Goal: Task Accomplishment & Management: Complete application form

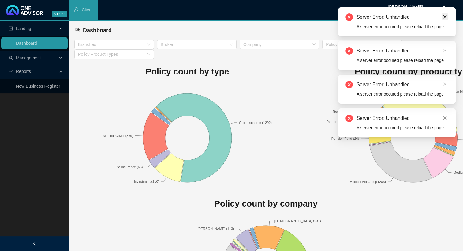
click at [447, 17] on link "Close" at bounding box center [444, 16] width 7 height 7
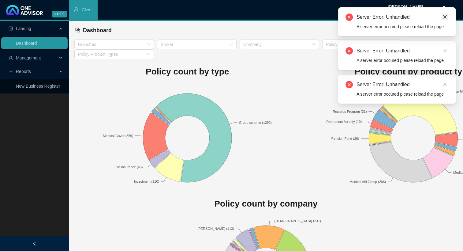
click at [447, 17] on icon "close" at bounding box center [445, 17] width 4 height 4
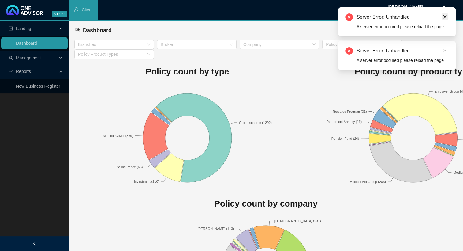
click at [446, 17] on icon "close" at bounding box center [445, 17] width 4 height 4
click at [445, 19] on link "Close" at bounding box center [444, 16] width 7 height 7
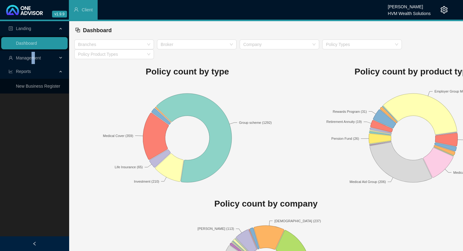
click at [33, 57] on span "Management" at bounding box center [28, 57] width 25 height 5
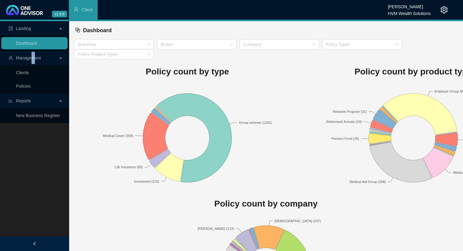
drag, startPoint x: 33, startPoint y: 57, endPoint x: 20, endPoint y: 72, distance: 19.7
click at [20, 72] on link "Clients" at bounding box center [22, 72] width 13 height 5
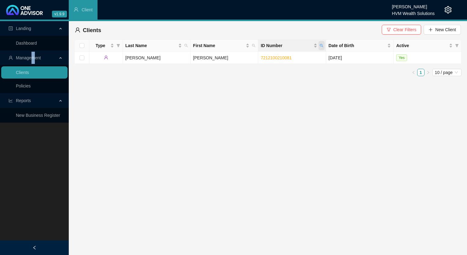
click at [323, 46] on icon "search" at bounding box center [322, 46] width 4 height 4
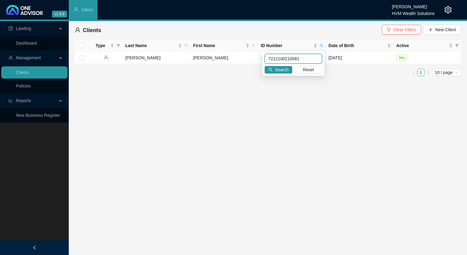
paste input "8104145032084"
type input "8104145032084"
click at [285, 67] on span "Search" at bounding box center [281, 69] width 13 height 7
click at [163, 58] on td "DEKKER" at bounding box center [157, 58] width 68 height 12
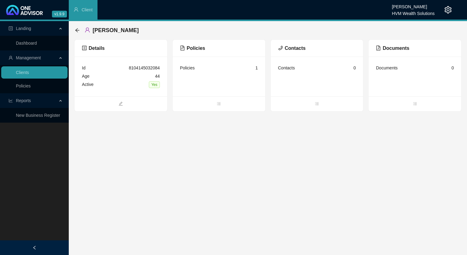
click at [75, 27] on div "DEKKER, Nicolas Daniel" at bounding box center [109, 30] width 68 height 11
click at [78, 31] on icon "arrow-left" at bounding box center [77, 30] width 5 height 5
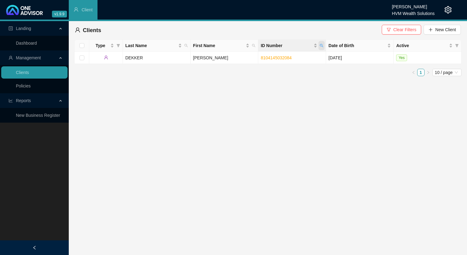
click at [322, 47] on icon "search" at bounding box center [322, 46] width 4 height 4
paste input "4006210379080"
type input "4006210379080"
click at [274, 71] on button "Search" at bounding box center [279, 69] width 28 height 7
click at [169, 57] on td "DALZIEL" at bounding box center [157, 58] width 68 height 12
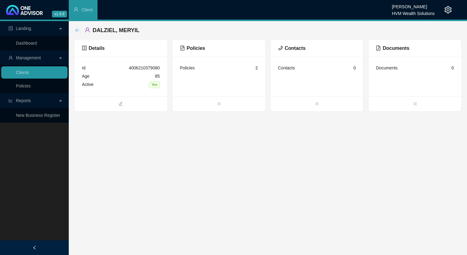
click at [77, 31] on icon "arrow-left" at bounding box center [77, 30] width 5 height 5
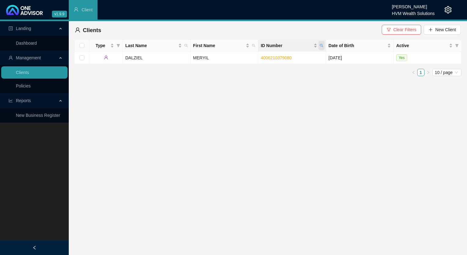
click at [321, 45] on icon "search" at bounding box center [322, 46] width 4 height 4
paste input "6601210160"
type input "6601210160080"
click at [277, 69] on span "Search" at bounding box center [281, 69] width 13 height 7
click at [168, 58] on td "MADURAYMUTHU" at bounding box center [157, 58] width 68 height 12
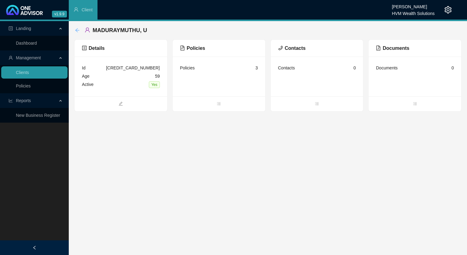
click at [77, 31] on icon "arrow-left" at bounding box center [77, 30] width 5 height 5
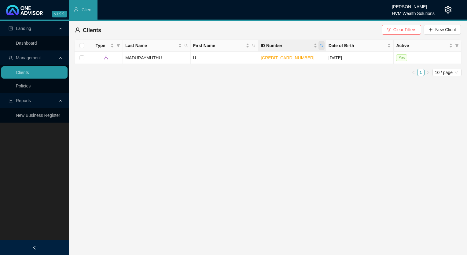
click at [325, 43] on span "ID Number" at bounding box center [322, 45] width 6 height 9
type input "4006210379080"
click at [286, 72] on span "Search" at bounding box center [281, 69] width 13 height 7
click at [176, 60] on td "DALZIEL" at bounding box center [157, 58] width 68 height 12
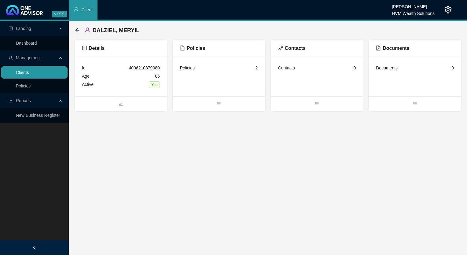
click at [29, 74] on link "Clients" at bounding box center [22, 72] width 13 height 5
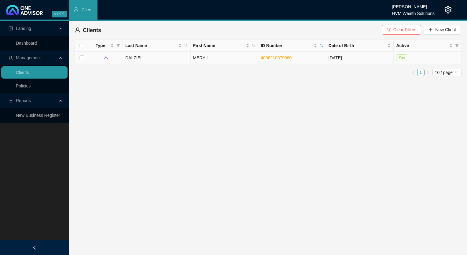
click at [302, 59] on td "4006210379080" at bounding box center [292, 58] width 68 height 12
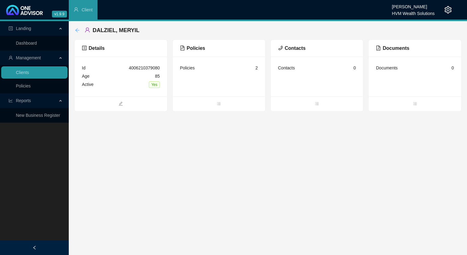
click at [76, 30] on icon "arrow-left" at bounding box center [77, 30] width 4 height 4
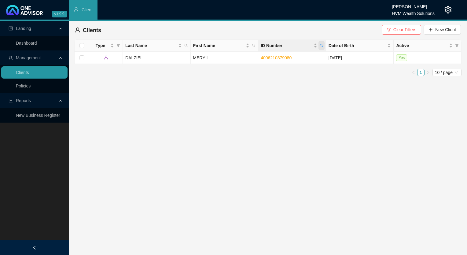
click at [320, 45] on icon "search" at bounding box center [321, 45] width 3 height 3
type input "8104145032084"
click at [286, 71] on span "Search" at bounding box center [281, 69] width 13 height 7
click at [159, 57] on td "DEKKER" at bounding box center [157, 58] width 68 height 12
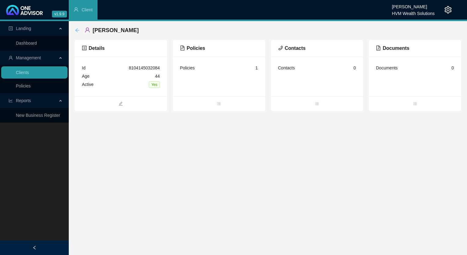
click at [75, 29] on icon "arrow-left" at bounding box center [77, 30] width 5 height 5
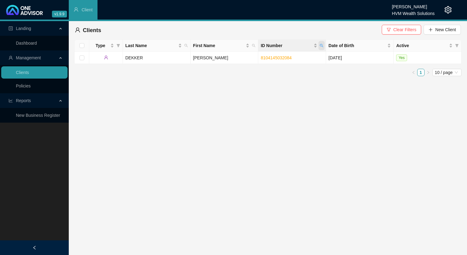
click at [324, 45] on span "ID Number" at bounding box center [322, 45] width 6 height 9
click at [275, 70] on button "Search" at bounding box center [279, 69] width 28 height 7
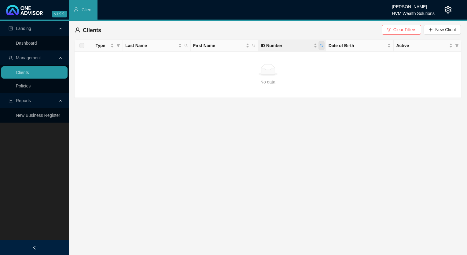
click at [320, 46] on span "ID Number" at bounding box center [322, 45] width 6 height 9
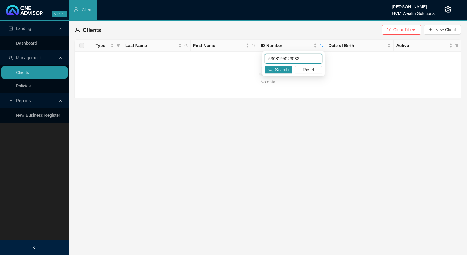
drag, startPoint x: 306, startPoint y: 57, endPoint x: 263, endPoint y: 54, distance: 42.7
click at [263, 54] on div "5308195023082 Search Reset" at bounding box center [293, 63] width 62 height 24
paste input "GANASEN"
type input "GANASEN"
click at [282, 72] on span "Search" at bounding box center [281, 69] width 13 height 7
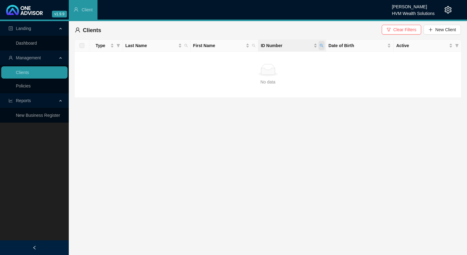
click at [321, 45] on icon "search" at bounding box center [322, 46] width 4 height 4
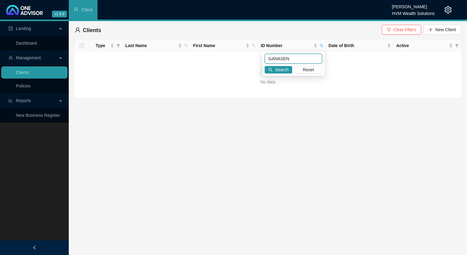
drag, startPoint x: 276, startPoint y: 59, endPoint x: 247, endPoint y: 61, distance: 29.1
click at [247, 61] on body "v1.9.9 Chanel Francis HVM Wealth Solutions Client Landing Dashboard Management …" at bounding box center [233, 127] width 467 height 255
click at [310, 89] on td "No data No data" at bounding box center [268, 75] width 387 height 46
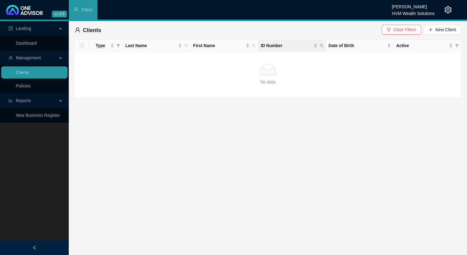
click at [318, 43] on div "ID Number" at bounding box center [292, 45] width 63 height 7
click at [321, 46] on icon "search" at bounding box center [322, 46] width 4 height 4
type input "GANASEN"
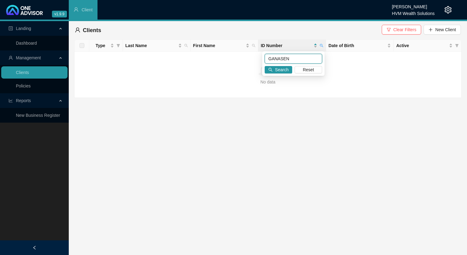
drag, startPoint x: 313, startPoint y: 58, endPoint x: 261, endPoint y: 54, distance: 52.7
click at [263, 53] on div "GANASEN Search Reset" at bounding box center [293, 63] width 62 height 24
click at [394, 28] on button "Clear Filters" at bounding box center [401, 30] width 39 height 10
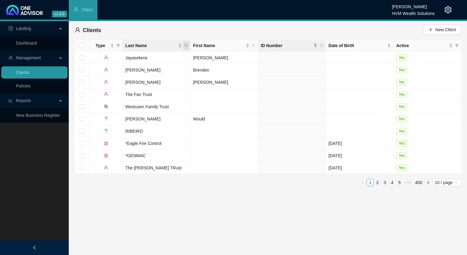
click at [184, 47] on span "Last Name" at bounding box center [186, 45] width 6 height 9
paste input "GANASEN"
type input "GANASEN"
click at [139, 69] on button "Search" at bounding box center [143, 69] width 28 height 7
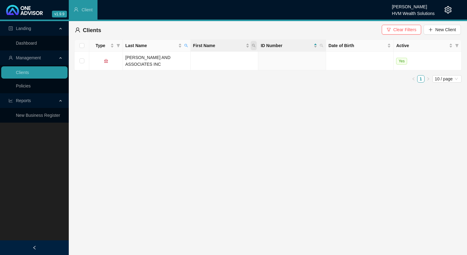
click at [253, 44] on icon "search" at bounding box center [254, 46] width 4 height 4
click at [175, 43] on span "Last Name" at bounding box center [151, 45] width 52 height 7
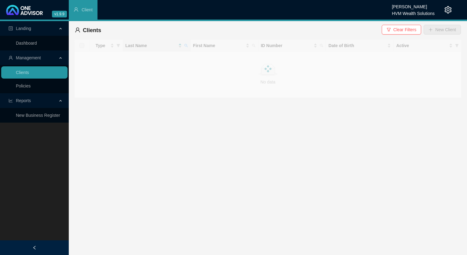
click at [403, 27] on span "Clear Filters" at bounding box center [405, 29] width 23 height 7
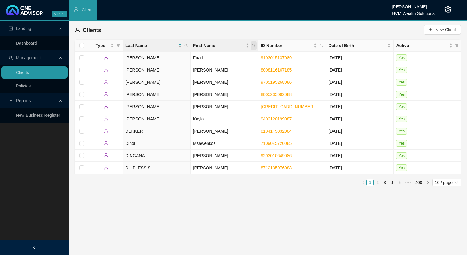
click at [254, 45] on icon "search" at bounding box center [254, 46] width 4 height 4
paste input "GANASEN"
type input "GANASEN"
click at [211, 72] on span "Search" at bounding box center [213, 69] width 13 height 7
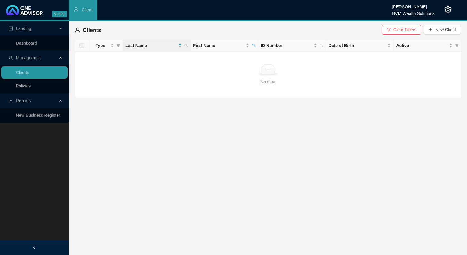
drag, startPoint x: 404, startPoint y: 28, endPoint x: 402, endPoint y: 31, distance: 3.3
click at [404, 31] on span "Clear Filters" at bounding box center [405, 29] width 23 height 7
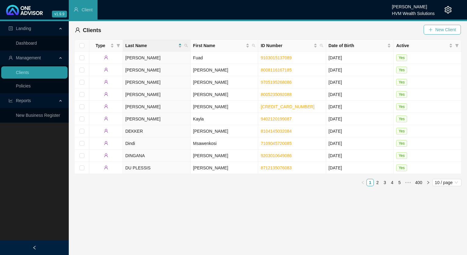
click at [447, 32] on span "New Client" at bounding box center [446, 29] width 21 height 7
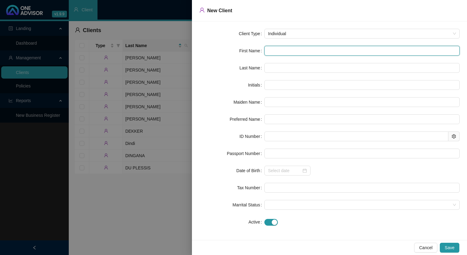
click at [285, 51] on input "text" at bounding box center [362, 51] width 195 height 10
paste input "5308195023082"
type input "5308195023082"
type input "5"
type input "5308195023082"
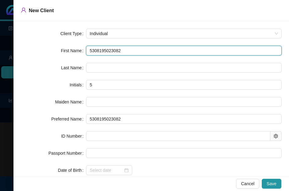
click at [127, 50] on input "5308195023082" at bounding box center [183, 51] width 195 height 10
drag, startPoint x: 127, startPoint y: 50, endPoint x: 69, endPoint y: 51, distance: 57.8
click at [71, 51] on div "First Name 5308195023082" at bounding box center [151, 51] width 261 height 10
paste input "Ganasen"
type input "Ganasen"
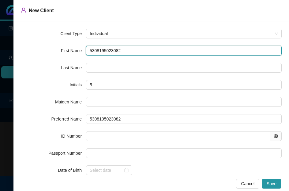
type input "Ganasen"
click at [99, 50] on input "Ganasen" at bounding box center [183, 51] width 195 height 10
type input "Ganasen"
type input "G"
type input "Ganasen"
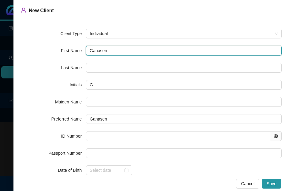
type input "Ganasen"
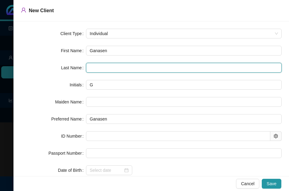
click at [124, 67] on input "text" at bounding box center [183, 68] width 195 height 10
paste input "Pillay"
click at [98, 69] on input "Pillay" at bounding box center [183, 68] width 195 height 10
type input "Pillay"
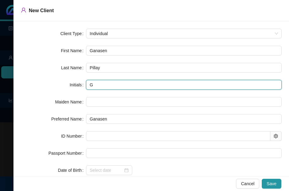
click at [111, 84] on input "G" at bounding box center [183, 85] width 195 height 10
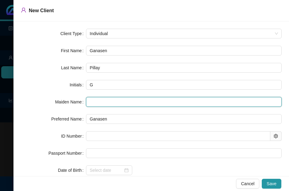
click at [115, 98] on input "text" at bounding box center [183, 102] width 195 height 10
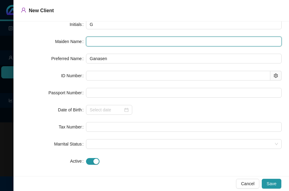
scroll to position [61, 0]
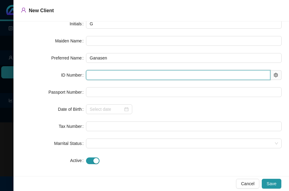
click at [109, 74] on input "text" at bounding box center [178, 75] width 184 height 10
click at [118, 77] on input "text" at bounding box center [178, 75] width 184 height 10
paste input "5308195023082"
type input "5308195023082"
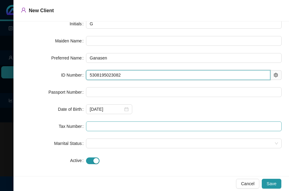
type input "1953-08-19"
type input "5308195023082"
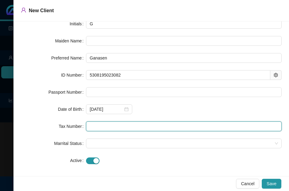
click at [95, 127] on input "text" at bounding box center [183, 127] width 195 height 10
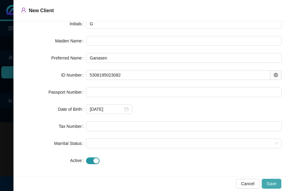
click at [272, 186] on span "Save" at bounding box center [271, 184] width 10 height 7
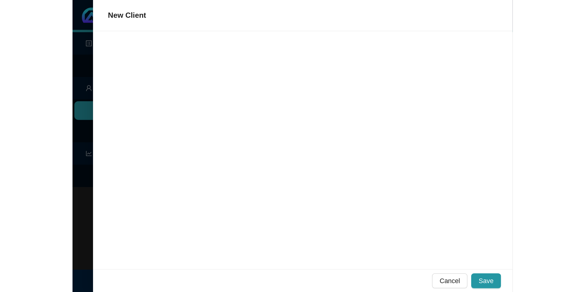
scroll to position [0, 0]
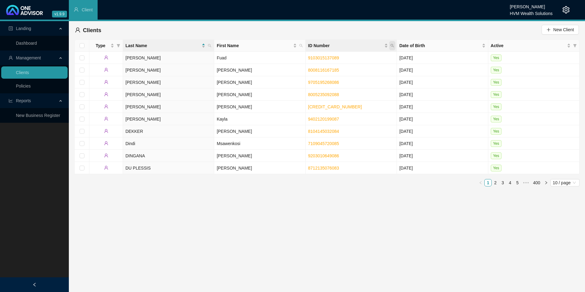
click at [392, 48] on span "ID Number" at bounding box center [392, 45] width 6 height 9
paste input "5308195023082"
type input "5308195023082"
click at [349, 70] on span "Search" at bounding box center [352, 69] width 13 height 7
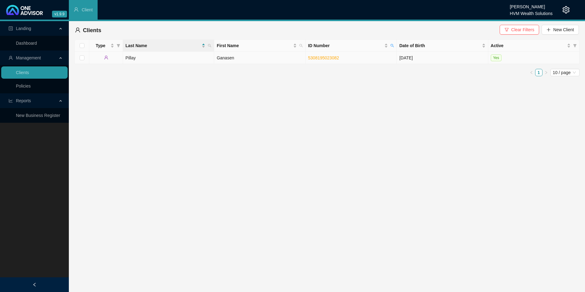
click at [195, 57] on td "Pillay" at bounding box center [168, 58] width 91 height 12
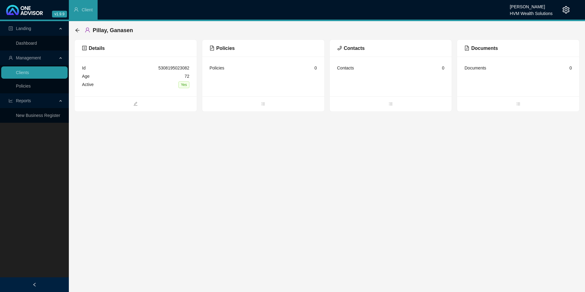
click at [219, 48] on span "Policies" at bounding box center [222, 48] width 25 height 5
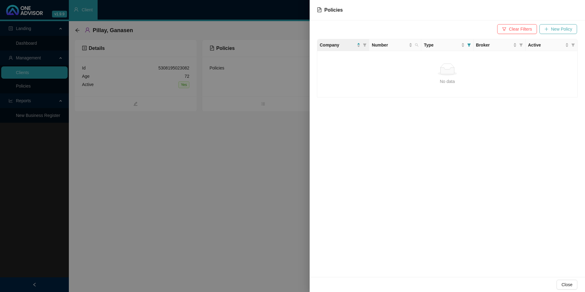
click at [463, 26] on span "New Policy" at bounding box center [561, 29] width 21 height 7
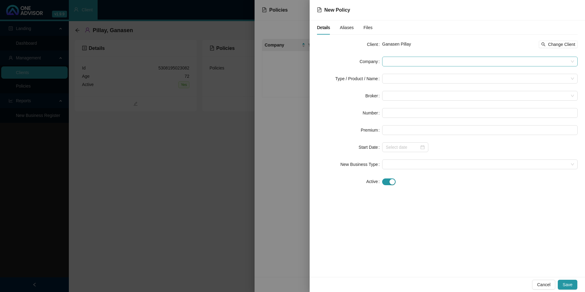
click at [400, 64] on span at bounding box center [480, 61] width 188 height 9
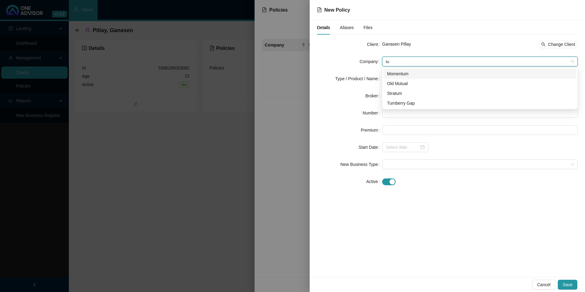
type input "tur"
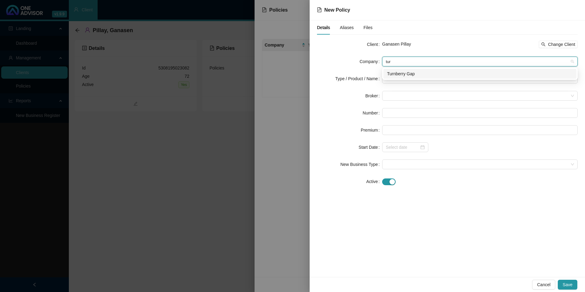
click at [401, 73] on div "Turnberry Gap" at bounding box center [480, 73] width 186 height 7
click at [398, 80] on input "search" at bounding box center [477, 78] width 183 height 9
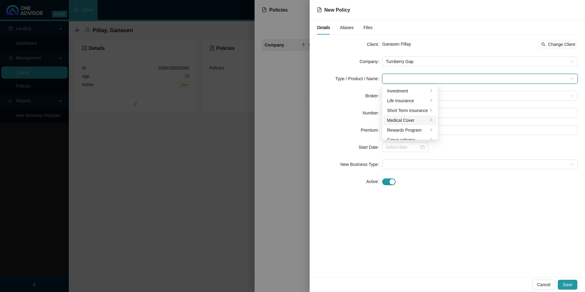
click at [403, 118] on div "Medical Cover" at bounding box center [407, 120] width 41 height 7
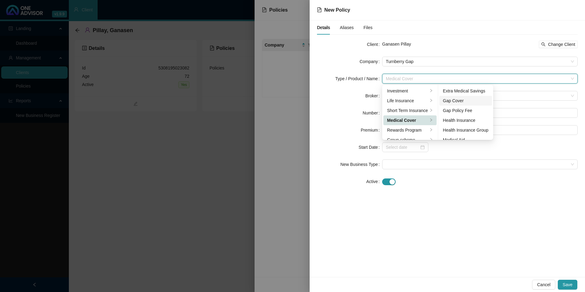
click at [463, 98] on div "Gap Cover" at bounding box center [466, 100] width 46 height 7
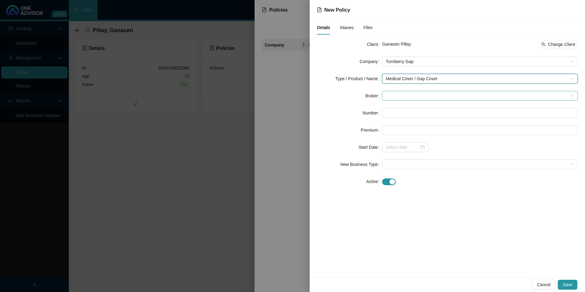
click at [437, 91] on span at bounding box center [480, 95] width 188 height 9
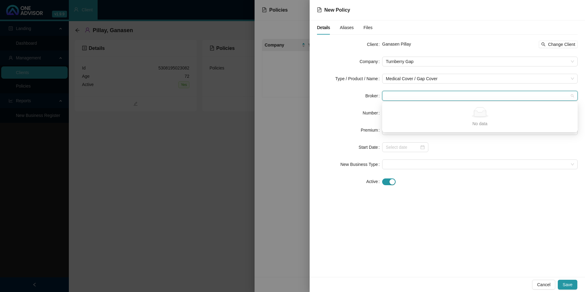
click at [417, 94] on span at bounding box center [480, 95] width 188 height 9
click at [416, 95] on span at bounding box center [480, 95] width 188 height 9
click at [438, 116] on div "No data" at bounding box center [479, 112] width 181 height 11
click at [330, 101] on form "Client Ganasen Pillay Change Client Company Turnberry Gap Type / Product / Name…" at bounding box center [447, 112] width 261 height 147
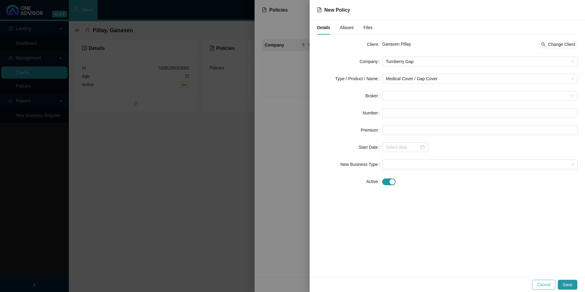
click at [463, 250] on span "Cancel" at bounding box center [543, 284] width 13 height 7
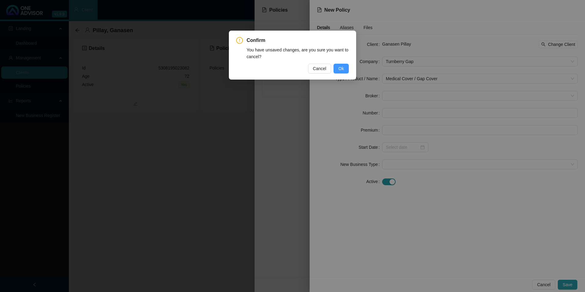
click at [341, 69] on span "Ok" at bounding box center [341, 68] width 6 height 7
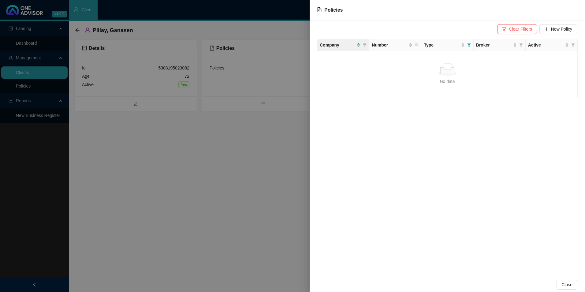
click at [211, 154] on div at bounding box center [292, 146] width 585 height 292
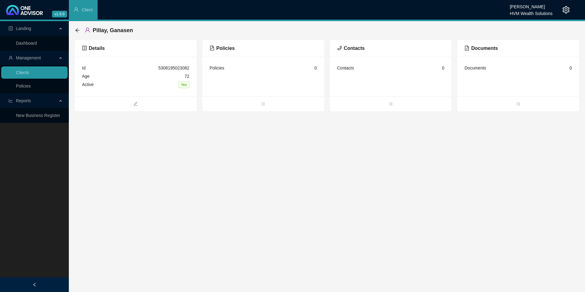
click at [224, 51] on span "Policies" at bounding box center [222, 48] width 25 height 5
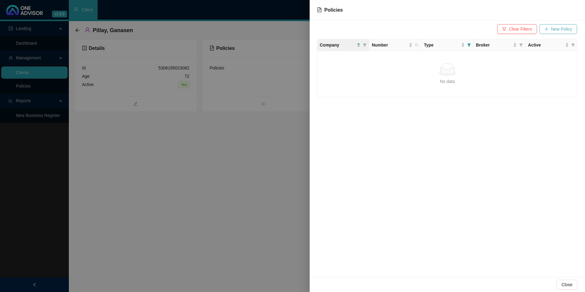
click at [463, 31] on span "New Policy" at bounding box center [561, 29] width 21 height 7
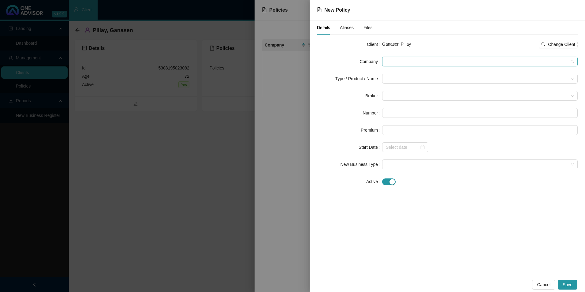
click at [394, 62] on span at bounding box center [480, 61] width 188 height 9
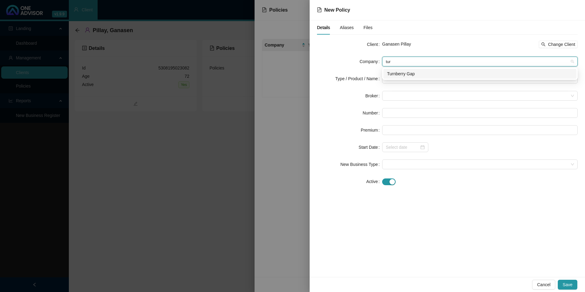
type input "turn"
click at [409, 76] on div "Turnberry Gap" at bounding box center [480, 73] width 186 height 7
click at [408, 81] on input "search" at bounding box center [477, 78] width 183 height 9
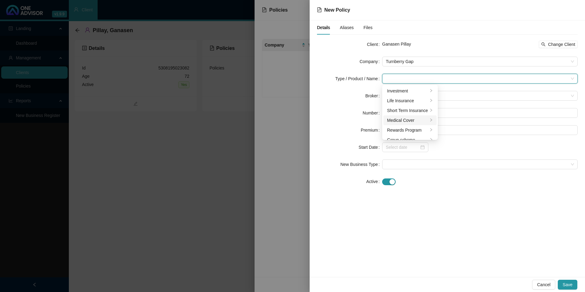
click at [405, 123] on div "Medical Cover" at bounding box center [407, 120] width 41 height 7
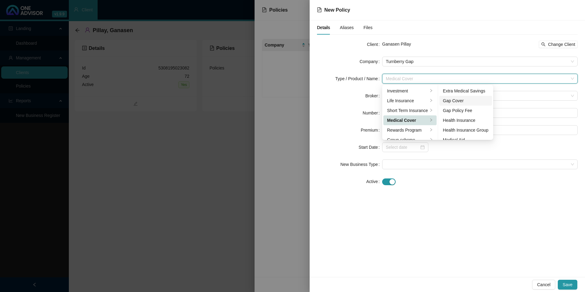
click at [463, 101] on div "Gap Cover" at bounding box center [466, 100] width 46 height 7
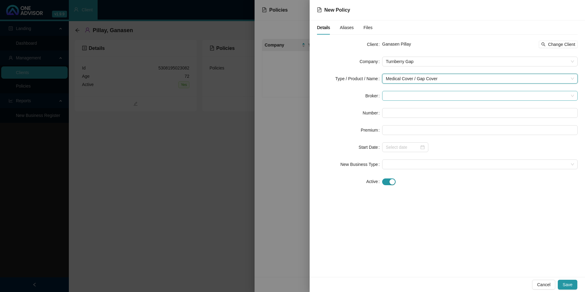
click at [418, 97] on span at bounding box center [480, 95] width 188 height 9
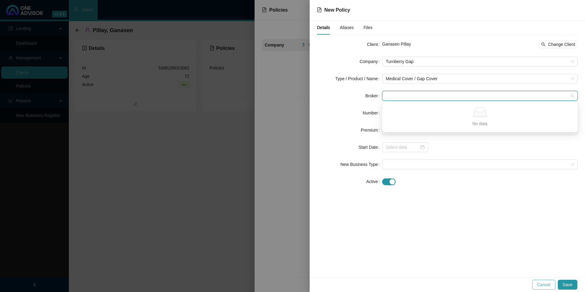
click at [463, 250] on span "Cancel" at bounding box center [543, 284] width 13 height 7
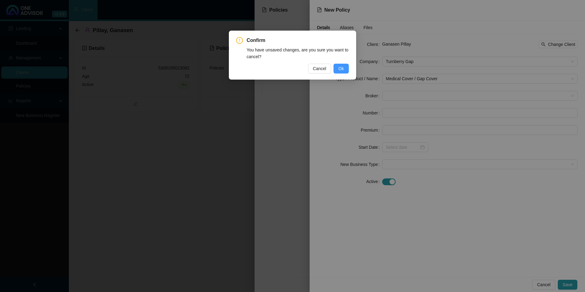
click at [345, 70] on button "Ok" at bounding box center [340, 69] width 15 height 10
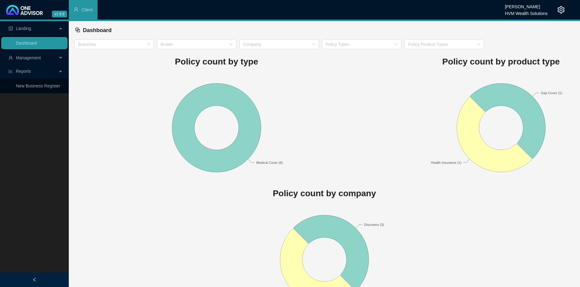
click at [24, 58] on span "Management" at bounding box center [28, 57] width 25 height 5
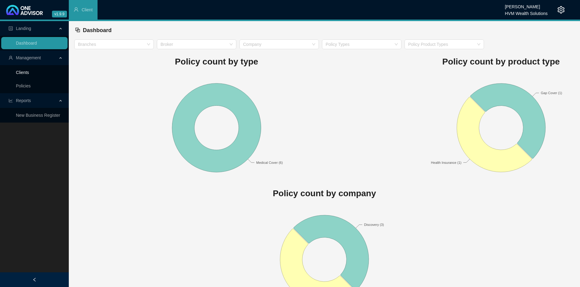
click at [29, 70] on link "Clients" at bounding box center [22, 72] width 13 height 5
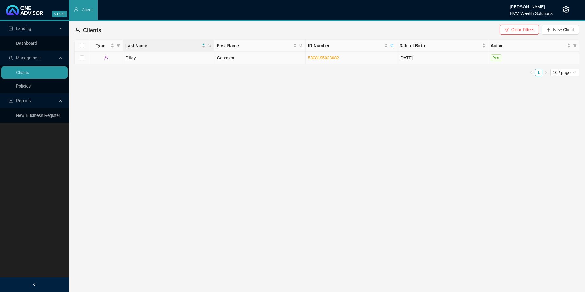
click at [274, 59] on td "Ganasen" at bounding box center [259, 58] width 91 height 12
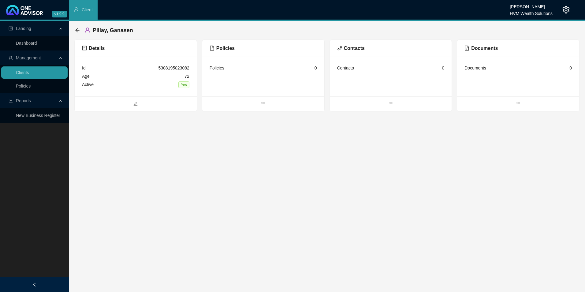
click at [224, 50] on span "Policies" at bounding box center [222, 48] width 25 height 5
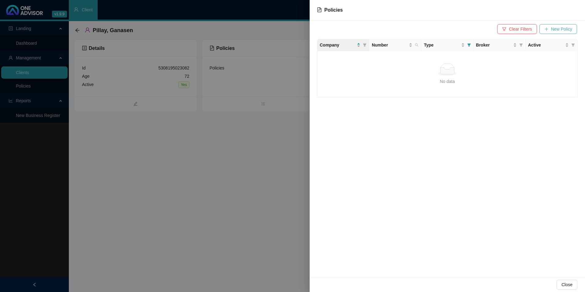
click at [567, 28] on span "New Policy" at bounding box center [561, 29] width 21 height 7
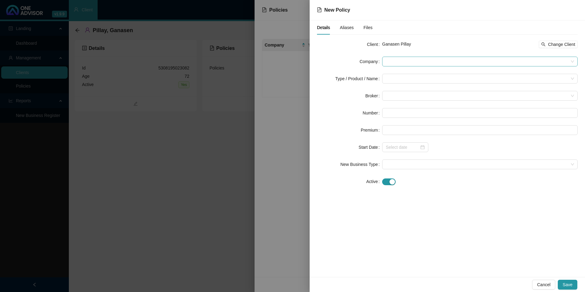
click at [393, 61] on span at bounding box center [480, 61] width 188 height 9
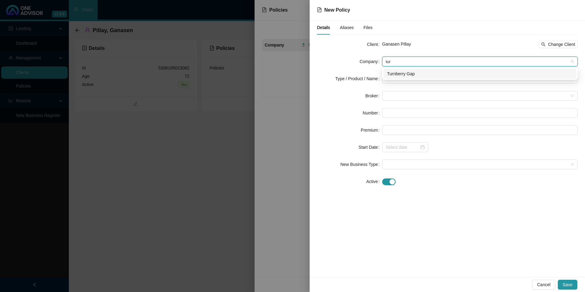
type input "turn"
click at [404, 70] on div "Turnberry Gap" at bounding box center [480, 73] width 186 height 7
click at [399, 77] on input "search" at bounding box center [477, 78] width 183 height 9
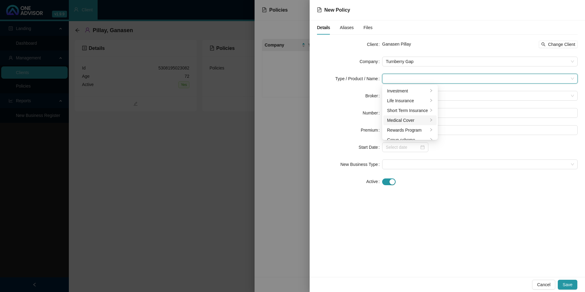
click at [411, 121] on div "Medical Cover" at bounding box center [407, 120] width 41 height 7
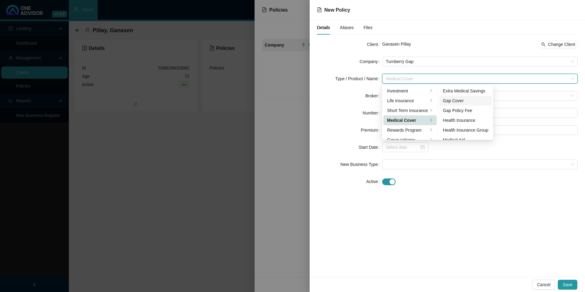
click at [465, 102] on div "Gap Cover" at bounding box center [466, 100] width 46 height 7
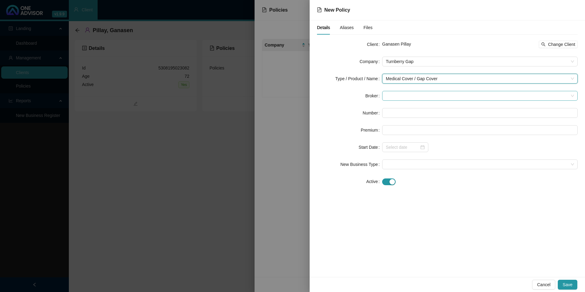
click at [393, 98] on span at bounding box center [480, 95] width 188 height 9
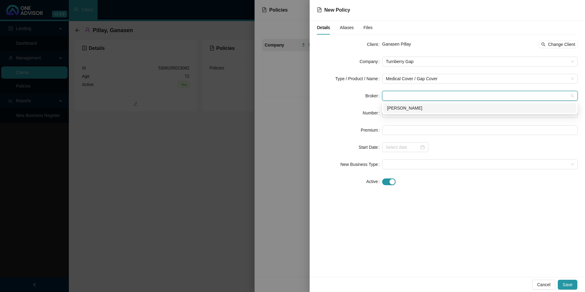
click at [401, 105] on div "[PERSON_NAME]" at bounding box center [480, 108] width 186 height 7
click at [410, 114] on input "text" at bounding box center [479, 113] width 195 height 10
click at [393, 116] on input "text" at bounding box center [479, 113] width 195 height 10
paste input "271703"
click at [396, 112] on input "271703" at bounding box center [479, 113] width 195 height 10
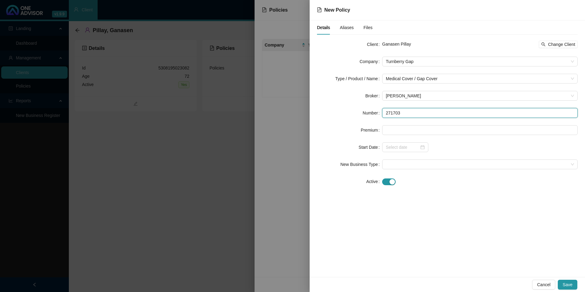
type input "271703"
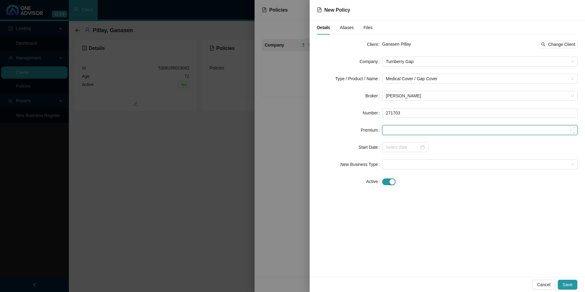
paste input "R968"
click at [390, 131] on input "R968" at bounding box center [479, 129] width 195 height 9
type input "968.00"
paste input "[DATE]"
type input "[DATE]"
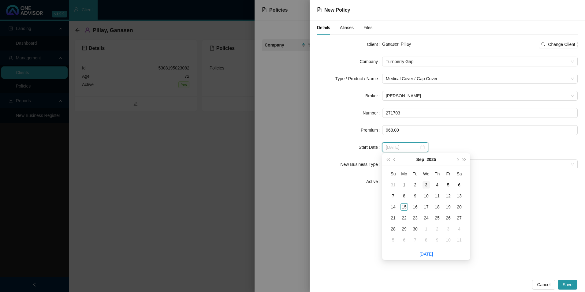
type input "[DATE]"
click at [405, 184] on div "1" at bounding box center [403, 184] width 7 height 7
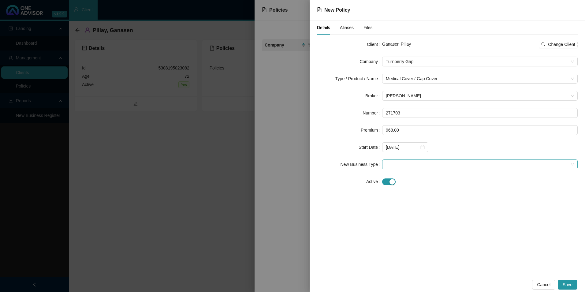
click at [428, 161] on span at bounding box center [480, 164] width 188 height 9
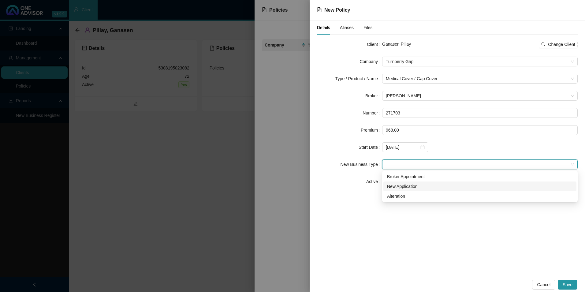
click at [411, 184] on div "New Application" at bounding box center [480, 186] width 186 height 7
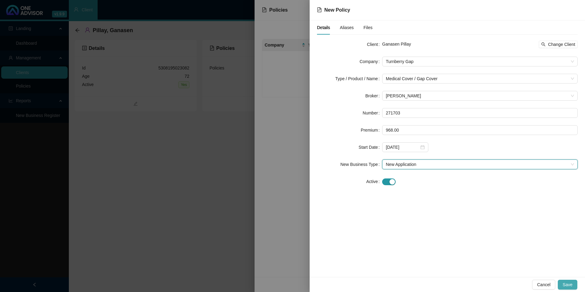
click at [575, 284] on button "Save" at bounding box center [568, 285] width 20 height 10
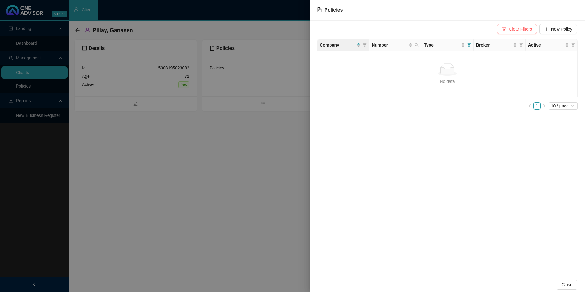
click at [215, 193] on div at bounding box center [292, 146] width 585 height 292
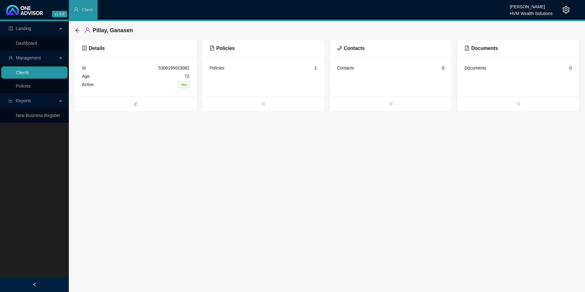
click at [29, 74] on link "Clients" at bounding box center [22, 72] width 13 height 5
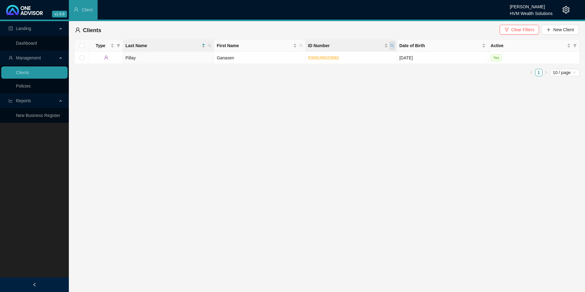
click at [390, 45] on icon "search" at bounding box center [392, 46] width 4 height 4
type input "5212305009082"
click at [356, 71] on span "Search" at bounding box center [352, 69] width 13 height 7
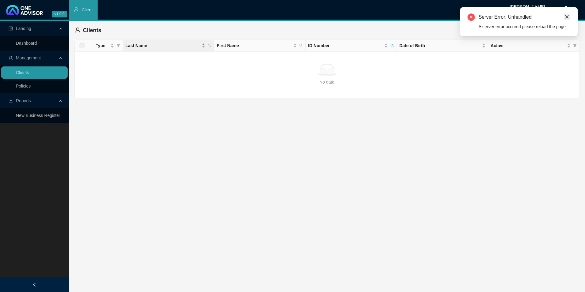
click at [565, 18] on icon "close" at bounding box center [567, 17] width 4 height 4
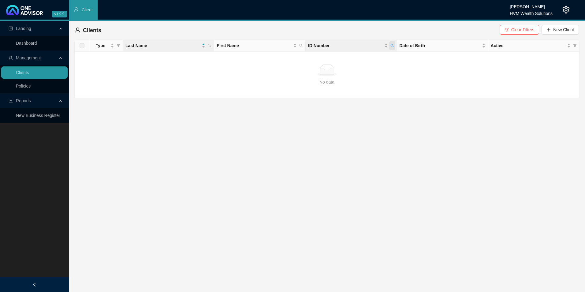
click at [391, 47] on span "ID Number" at bounding box center [392, 45] width 6 height 9
drag, startPoint x: 382, startPoint y: 58, endPoint x: 322, endPoint y: 52, distance: 60.0
click at [322, 52] on body "v1.9.9 Chanel [PERSON_NAME] HVM Wealth Solutions Client Landing Dashboard Manag…" at bounding box center [292, 146] width 585 height 292
click at [350, 69] on span "Search" at bounding box center [352, 69] width 13 height 7
click at [521, 30] on span "Clear Filters" at bounding box center [522, 29] width 23 height 7
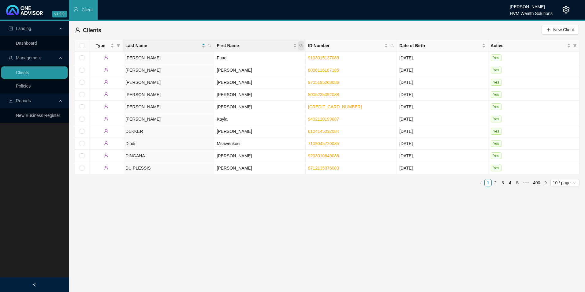
click at [300, 45] on icon "search" at bounding box center [301, 46] width 4 height 4
type input "[DEMOGRAPHIC_DATA]"
click at [264, 71] on span "Search" at bounding box center [261, 69] width 13 height 7
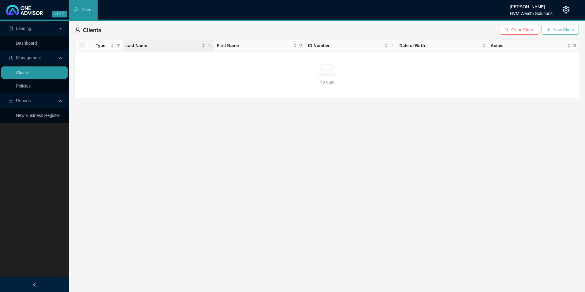
click at [563, 32] on span "New Client" at bounding box center [563, 29] width 21 height 7
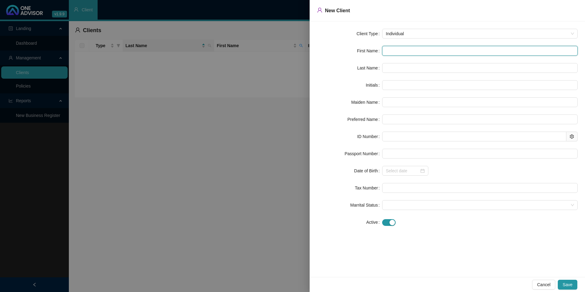
click at [480, 50] on input "text" at bounding box center [479, 51] width 195 height 10
click at [434, 50] on input "text" at bounding box center [479, 51] width 195 height 10
click at [403, 47] on input "text" at bounding box center [479, 51] width 195 height 10
paste input "Sidhambaram"
type input "Sidhambaram"
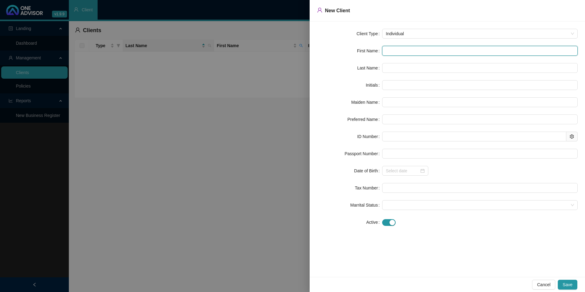
type input "Sidhambaram"
type input "S"
type input "Sidhambaram"
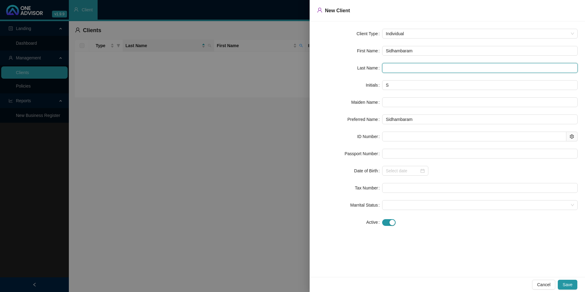
click at [403, 69] on input "text" at bounding box center [479, 68] width 195 height 10
paste input "[PERSON_NAME]"
type input "[PERSON_NAME]"
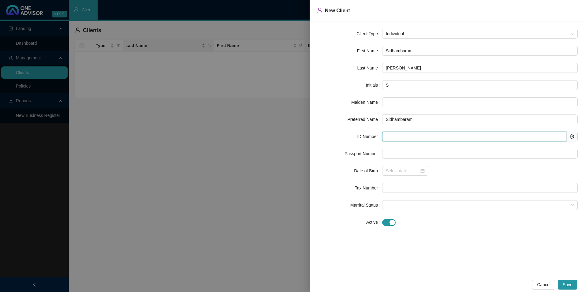
click at [417, 137] on input "text" at bounding box center [474, 137] width 184 height 10
paste input "5212305009082"
type input "5212305009082"
type input "[DATE]"
type input "5212305009082"
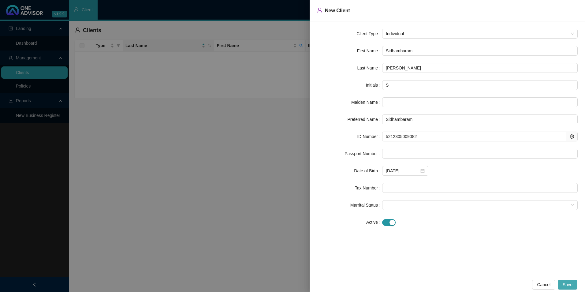
click at [570, 283] on span "Save" at bounding box center [568, 284] width 10 height 7
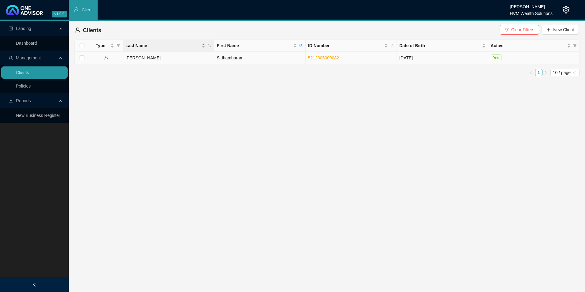
click at [197, 57] on td "[PERSON_NAME]" at bounding box center [168, 58] width 91 height 12
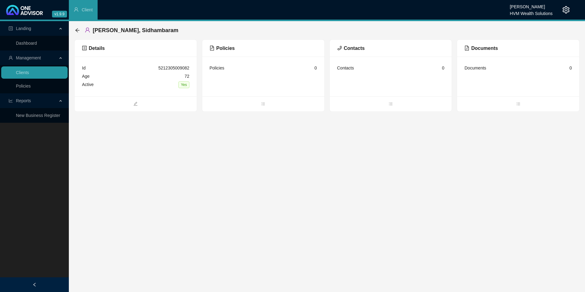
click at [224, 49] on span "Policies" at bounding box center [222, 48] width 25 height 5
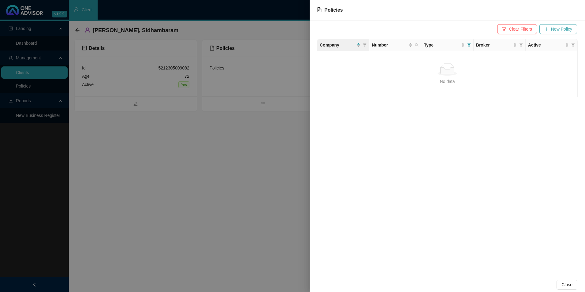
click at [557, 31] on span "New Policy" at bounding box center [561, 29] width 21 height 7
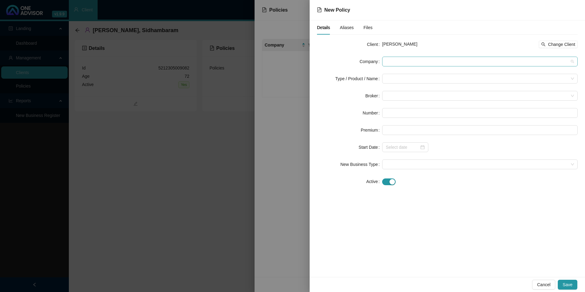
click at [433, 61] on span at bounding box center [480, 61] width 188 height 9
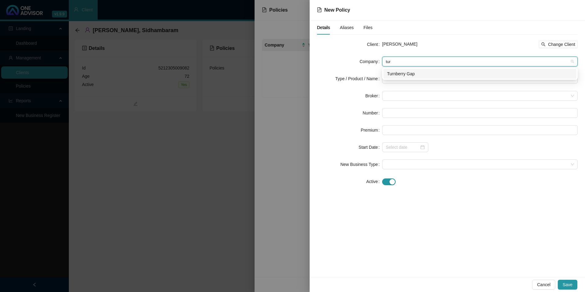
type input "turn"
click at [418, 75] on div "Turnberry Gap" at bounding box center [480, 73] width 186 height 7
click at [408, 77] on input "search" at bounding box center [477, 78] width 183 height 9
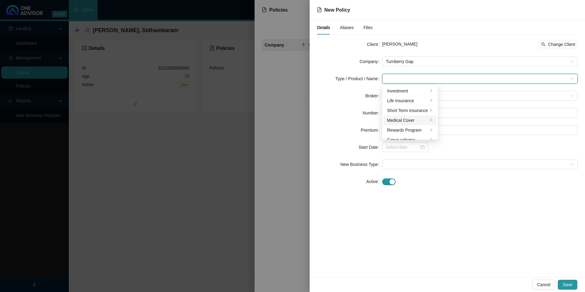
click at [409, 118] on div "Medical Cover" at bounding box center [407, 120] width 41 height 7
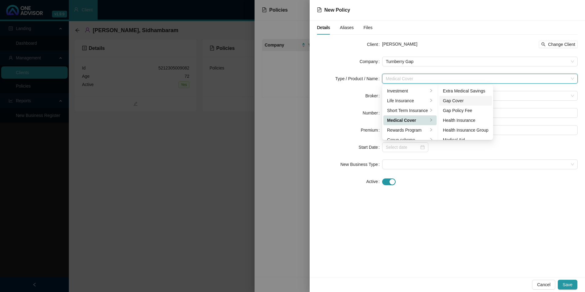
click at [473, 100] on div "Gap Cover" at bounding box center [466, 100] width 46 height 7
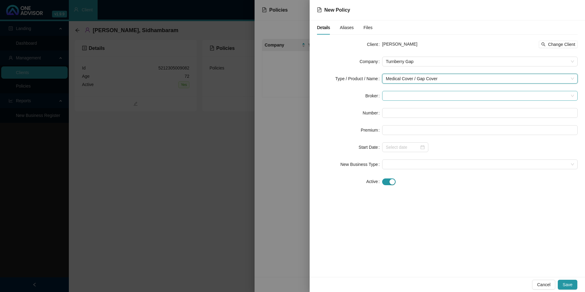
click at [384, 96] on div at bounding box center [479, 96] width 195 height 10
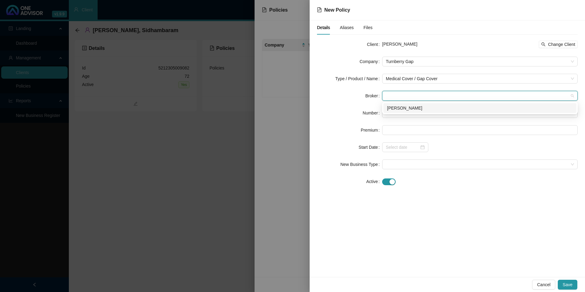
click at [406, 110] on div "[PERSON_NAME]" at bounding box center [480, 108] width 186 height 7
click at [406, 113] on input "text" at bounding box center [479, 113] width 195 height 10
click at [433, 111] on input "text" at bounding box center [479, 113] width 195 height 10
paste input "271930"
click at [395, 116] on input "271930" at bounding box center [479, 113] width 195 height 10
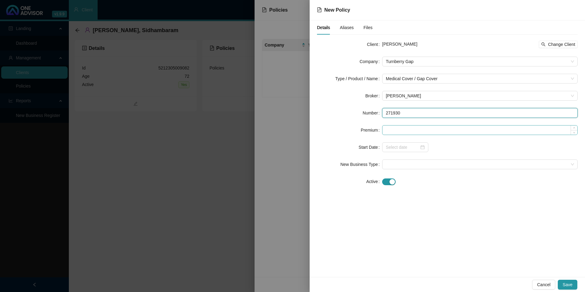
type input "271930"
click at [403, 127] on input at bounding box center [479, 129] width 195 height 9
paste input "968"
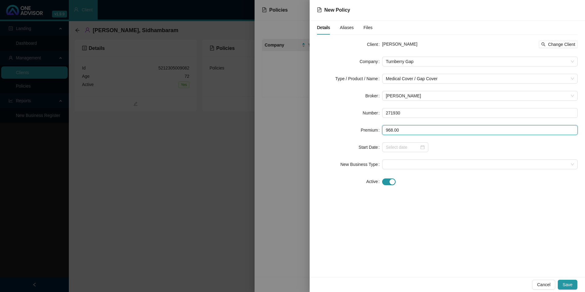
type input "968.00"
click at [413, 146] on input at bounding box center [402, 147] width 33 height 7
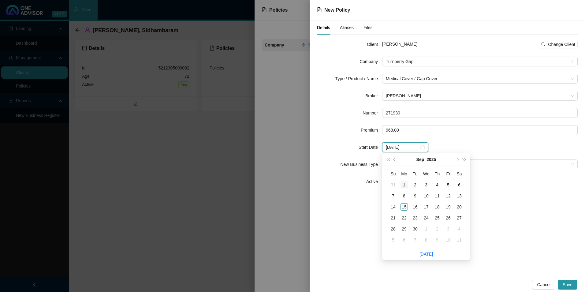
type input "[DATE]"
click at [403, 188] on div "1" at bounding box center [403, 184] width 7 height 7
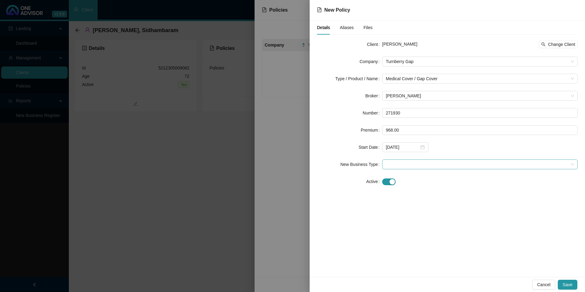
click at [399, 165] on span at bounding box center [480, 164] width 188 height 9
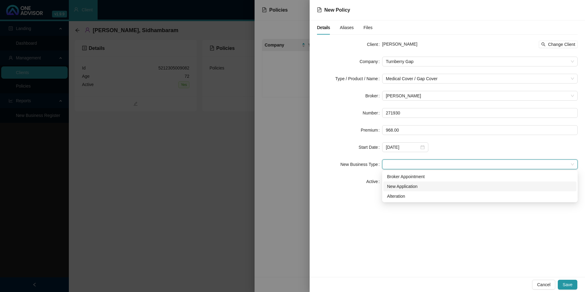
click at [400, 188] on div "New Application" at bounding box center [480, 186] width 186 height 7
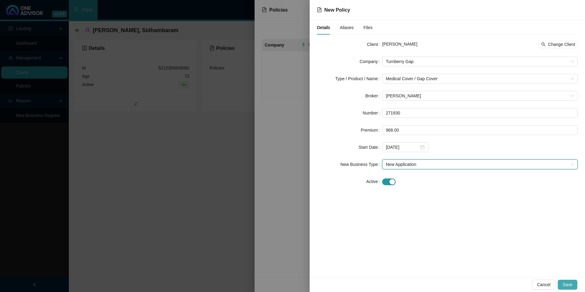
click at [567, 283] on span "Save" at bounding box center [568, 284] width 10 height 7
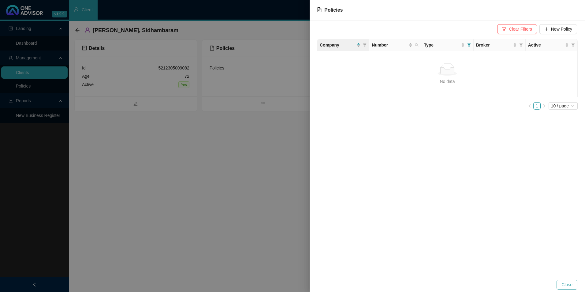
click at [566, 286] on span "Close" at bounding box center [566, 284] width 11 height 7
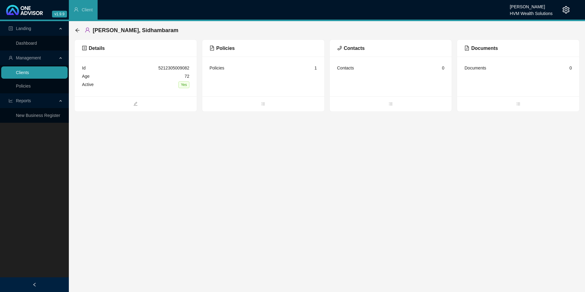
click at [29, 75] on link "Clients" at bounding box center [22, 72] width 13 height 5
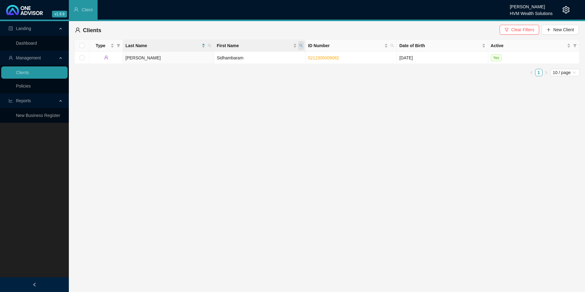
click at [303, 47] on span "First Name" at bounding box center [301, 45] width 6 height 9
click at [511, 27] on button "Clear Filters" at bounding box center [519, 30] width 39 height 10
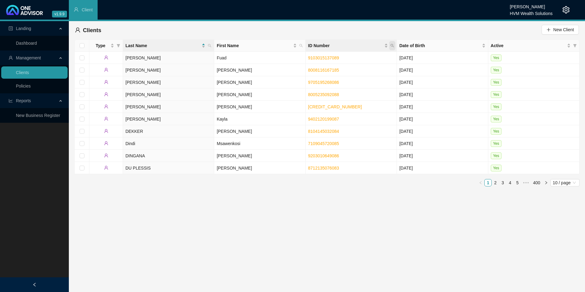
click at [390, 48] on span "ID Number" at bounding box center [392, 45] width 6 height 9
paste input "[PERSON_NAME]"
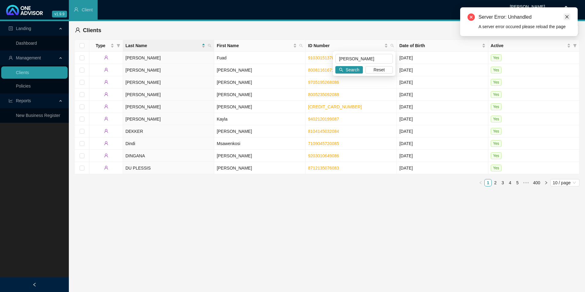
click at [565, 15] on icon "close" at bounding box center [567, 17] width 4 height 4
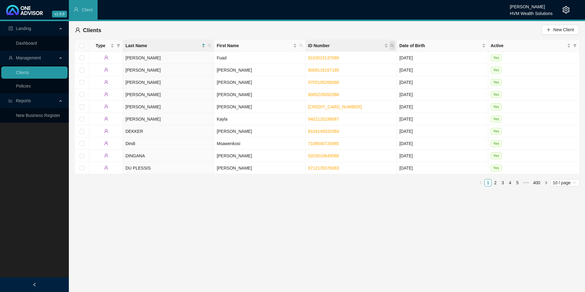
click at [395, 46] on span "ID Number" at bounding box center [392, 45] width 6 height 9
paste input "7809155235085"
type input "7809155235085"
click at [359, 70] on button "Search" at bounding box center [349, 69] width 28 height 7
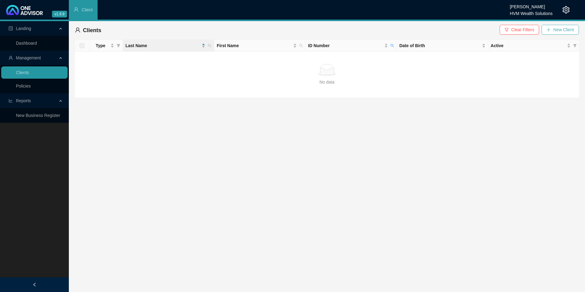
click at [561, 31] on span "New Client" at bounding box center [563, 29] width 21 height 7
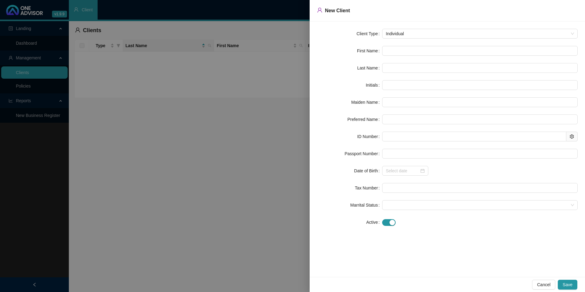
click at [405, 44] on form "Client Type Individual First Name Last Name Initials Maiden Name Preferred Name…" at bounding box center [447, 128] width 261 height 198
paste input "[PERSON_NAME]"
type input "[PERSON_NAME]"
type input "L"
type input "Brendon"
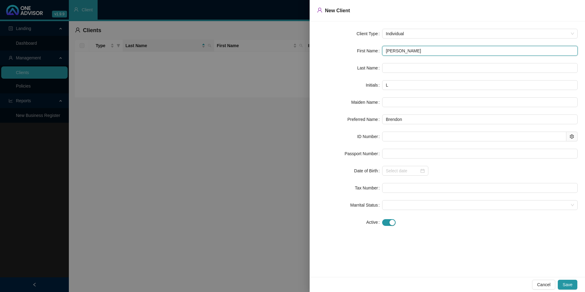
click at [397, 52] on input "[PERSON_NAME]" at bounding box center [479, 51] width 195 height 10
click at [395, 54] on input "[PERSON_NAME]" at bounding box center [479, 51] width 195 height 10
type input "[PERSON_NAME]"
type input "BL"
type input "Brendon"
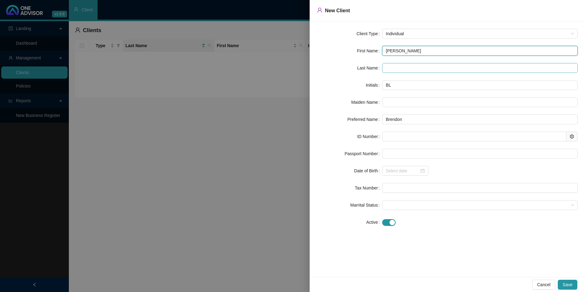
type input "[PERSON_NAME]"
click at [405, 67] on input "text" at bounding box center [479, 68] width 195 height 10
click at [435, 64] on input "text" at bounding box center [479, 68] width 195 height 10
paste input "[PERSON_NAME]"
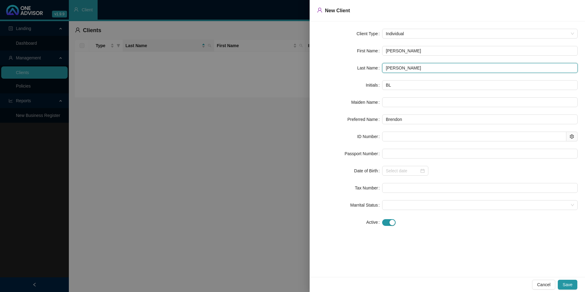
type input "[PERSON_NAME]"
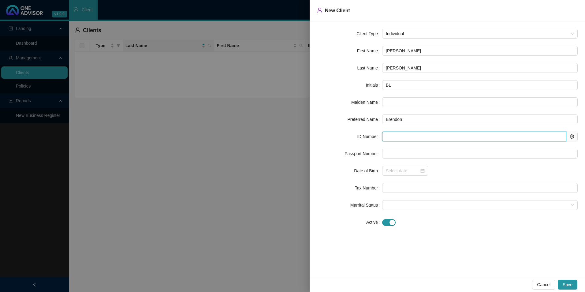
click at [404, 132] on input "text" at bounding box center [474, 137] width 184 height 10
paste input "7809155235085"
type input "7809155235085"
type input "[DATE]"
type input "7809155235085"
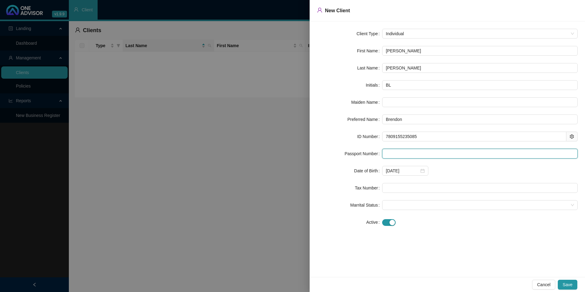
click at [402, 158] on input "text" at bounding box center [479, 154] width 195 height 10
click at [567, 281] on button "Save" at bounding box center [568, 285] width 20 height 10
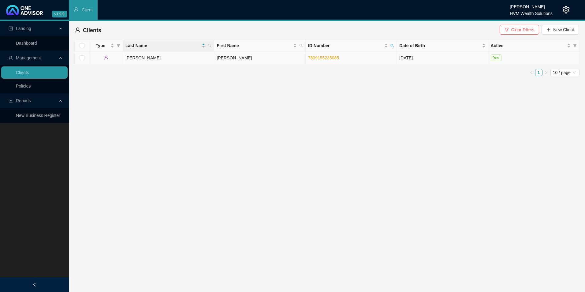
click at [150, 57] on td "[PERSON_NAME]" at bounding box center [168, 58] width 91 height 12
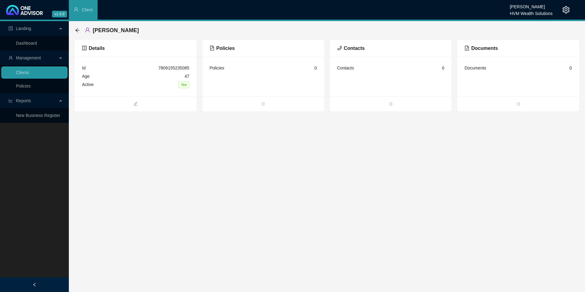
click at [314, 68] on div "0" at bounding box center [315, 68] width 2 height 7
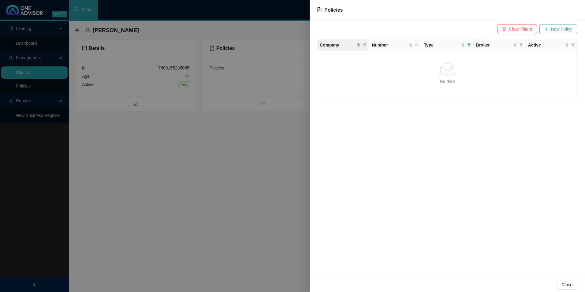
click at [570, 30] on span "New Policy" at bounding box center [561, 29] width 21 height 7
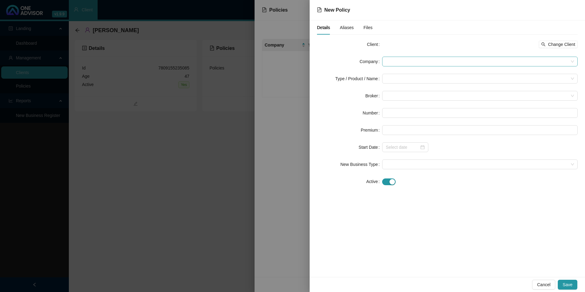
click at [425, 58] on span at bounding box center [480, 61] width 188 height 9
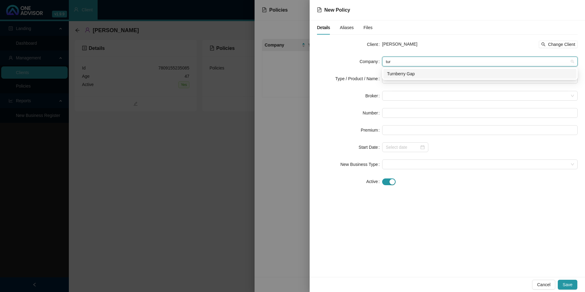
type input "turn"
click at [418, 72] on div "Turnberry Gap" at bounding box center [480, 73] width 186 height 7
click at [416, 76] on input "search" at bounding box center [477, 78] width 183 height 9
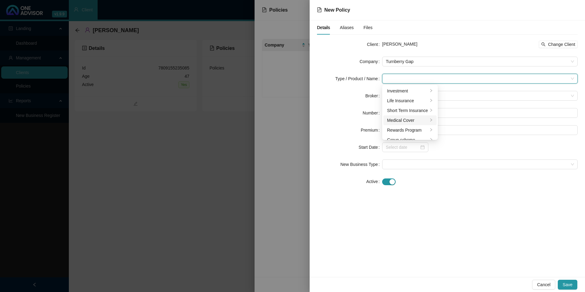
click at [408, 121] on div "Medical Cover" at bounding box center [407, 120] width 41 height 7
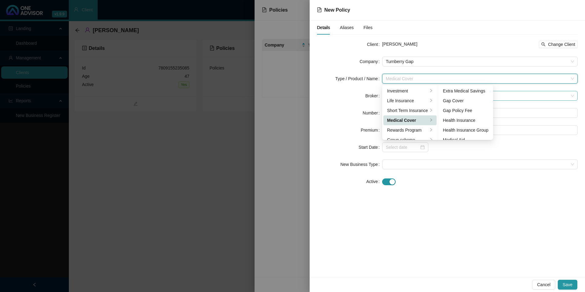
click at [468, 98] on div "Gap Cover" at bounding box center [466, 100] width 46 height 7
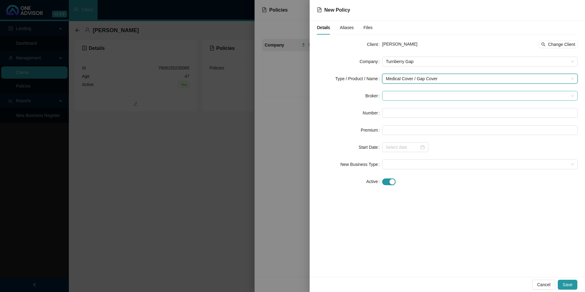
click at [412, 98] on span at bounding box center [480, 95] width 188 height 9
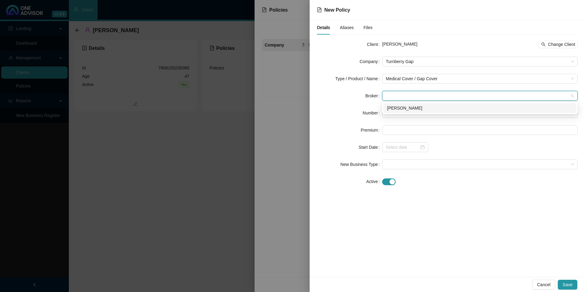
click at [408, 105] on div "[PERSON_NAME]" at bounding box center [480, 108] width 186 height 7
click at [409, 115] on input "text" at bounding box center [479, 113] width 195 height 10
paste input "271934"
click at [395, 113] on input "271934" at bounding box center [479, 113] width 195 height 10
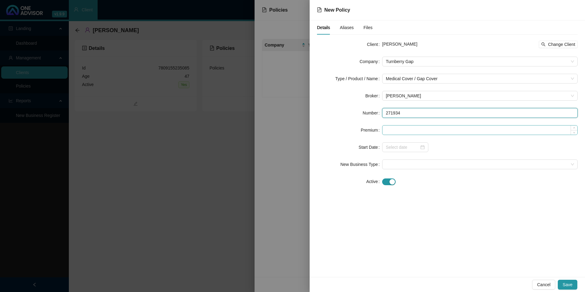
type input "271934"
click at [409, 129] on input at bounding box center [479, 129] width 195 height 9
paste input "496"
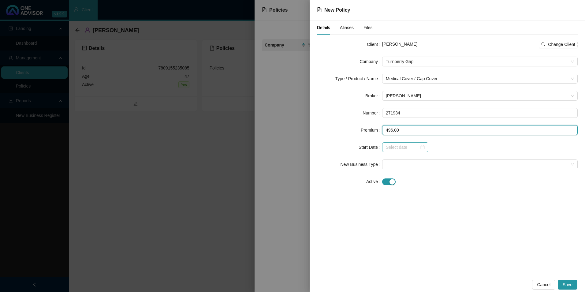
type input "496.00"
click at [406, 150] on input at bounding box center [402, 147] width 33 height 7
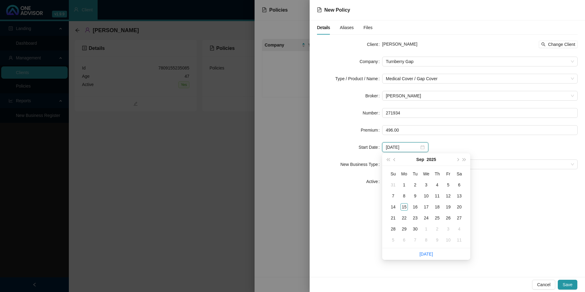
type input "[DATE]"
click at [517, 230] on div "Details Aliases Files Client [PERSON_NAME] Change Client Company Turnberry Gap …" at bounding box center [447, 148] width 275 height 256
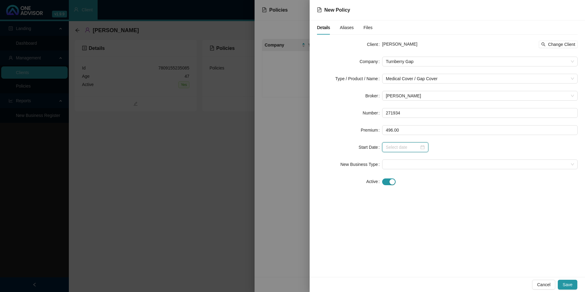
click at [402, 146] on input at bounding box center [402, 147] width 33 height 7
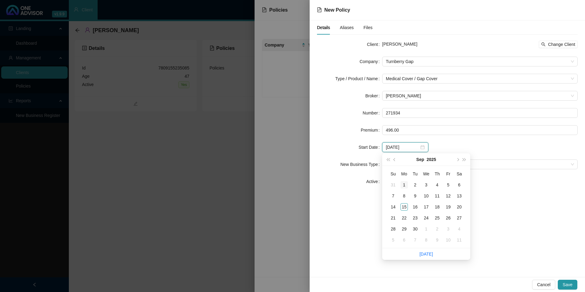
type input "[DATE]"
click at [402, 184] on div "1" at bounding box center [403, 184] width 7 height 7
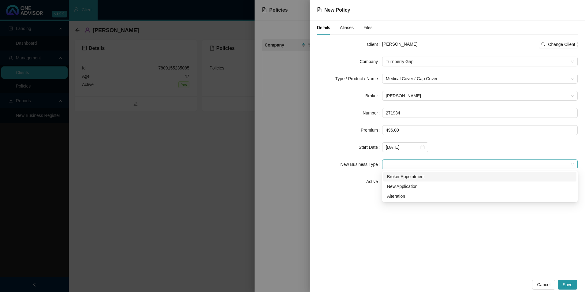
click at [458, 163] on span at bounding box center [480, 164] width 188 height 9
click at [414, 187] on div "New Application" at bounding box center [480, 186] width 186 height 7
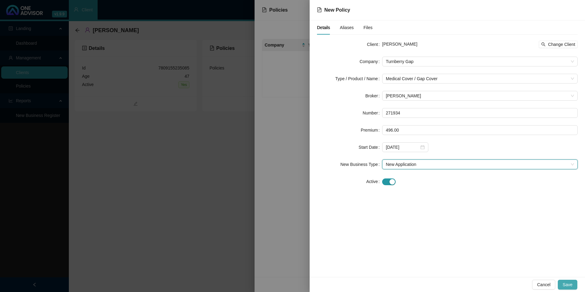
click at [569, 287] on span "Save" at bounding box center [568, 284] width 10 height 7
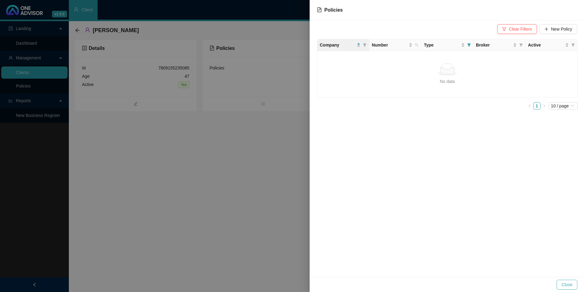
click at [570, 285] on span "Close" at bounding box center [566, 284] width 11 height 7
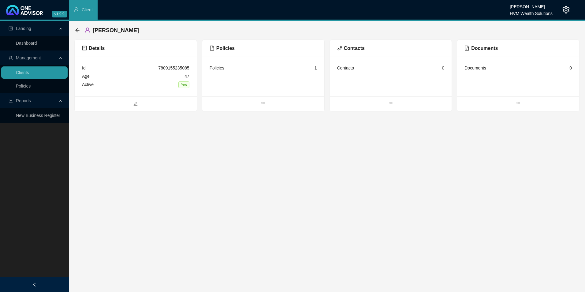
click at [566, 12] on icon "setting" at bounding box center [565, 9] width 7 height 7
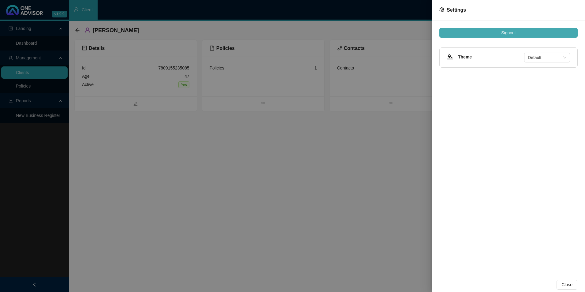
click at [519, 35] on button "Signout" at bounding box center [508, 33] width 138 height 10
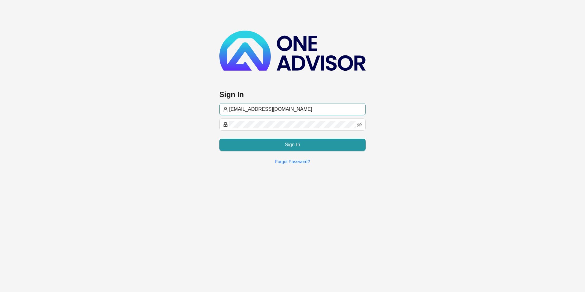
click at [285, 108] on input "[EMAIL_ADDRESS][DOMAIN_NAME]" at bounding box center [295, 109] width 133 height 7
type input "[PERSON_NAME]@hvmws"
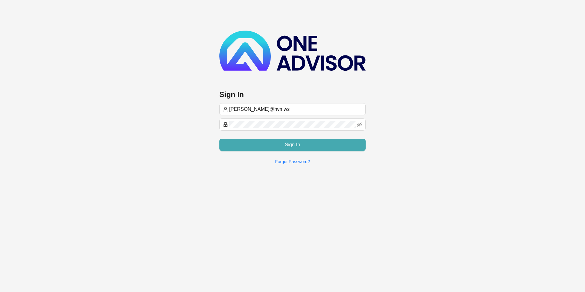
click at [270, 143] on button "Sign In" at bounding box center [292, 145] width 146 height 12
